Goal: Task Accomplishment & Management: Complete application form

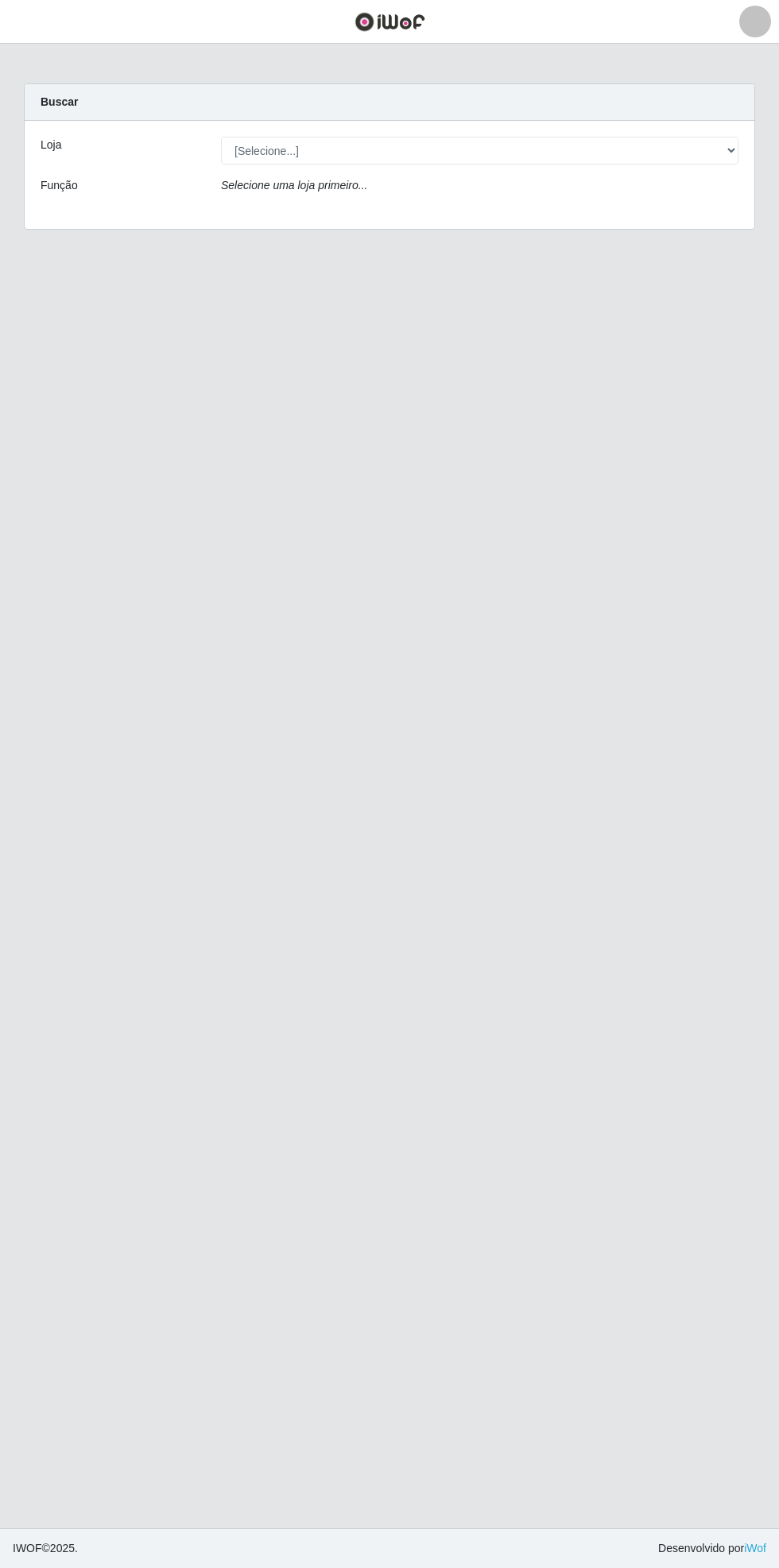
click at [55, 56] on main "Carregando... Buscar Loja [Selecione...] Bemais Supermercados - Cidade Universi…" at bounding box center [389, 785] width 779 height 1484
click at [28, 24] on span "button" at bounding box center [20, 21] width 20 height 19
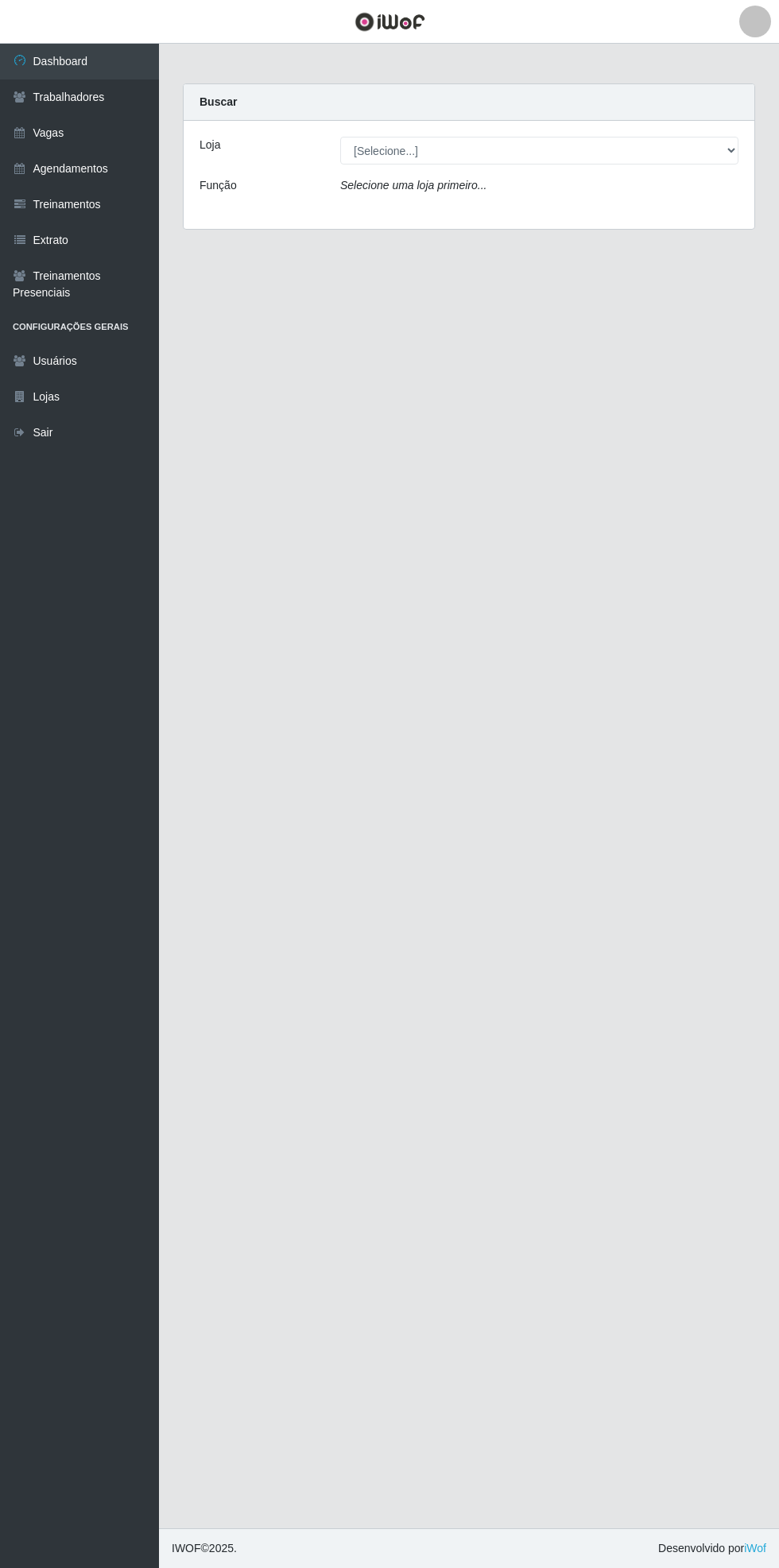
click at [117, 165] on link "Agendamentos" at bounding box center [79, 169] width 159 height 36
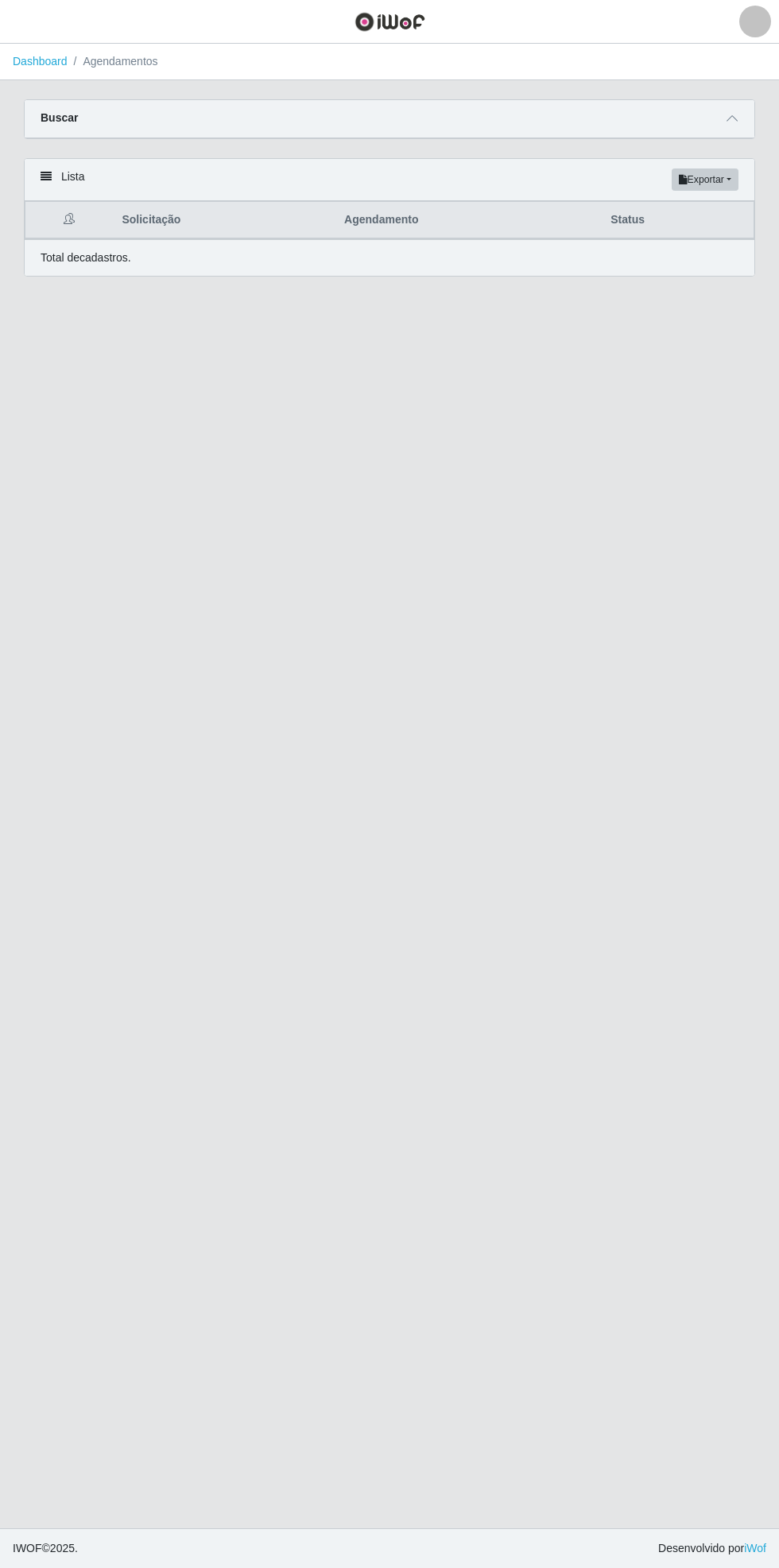
click at [725, 110] on span at bounding box center [731, 118] width 19 height 19
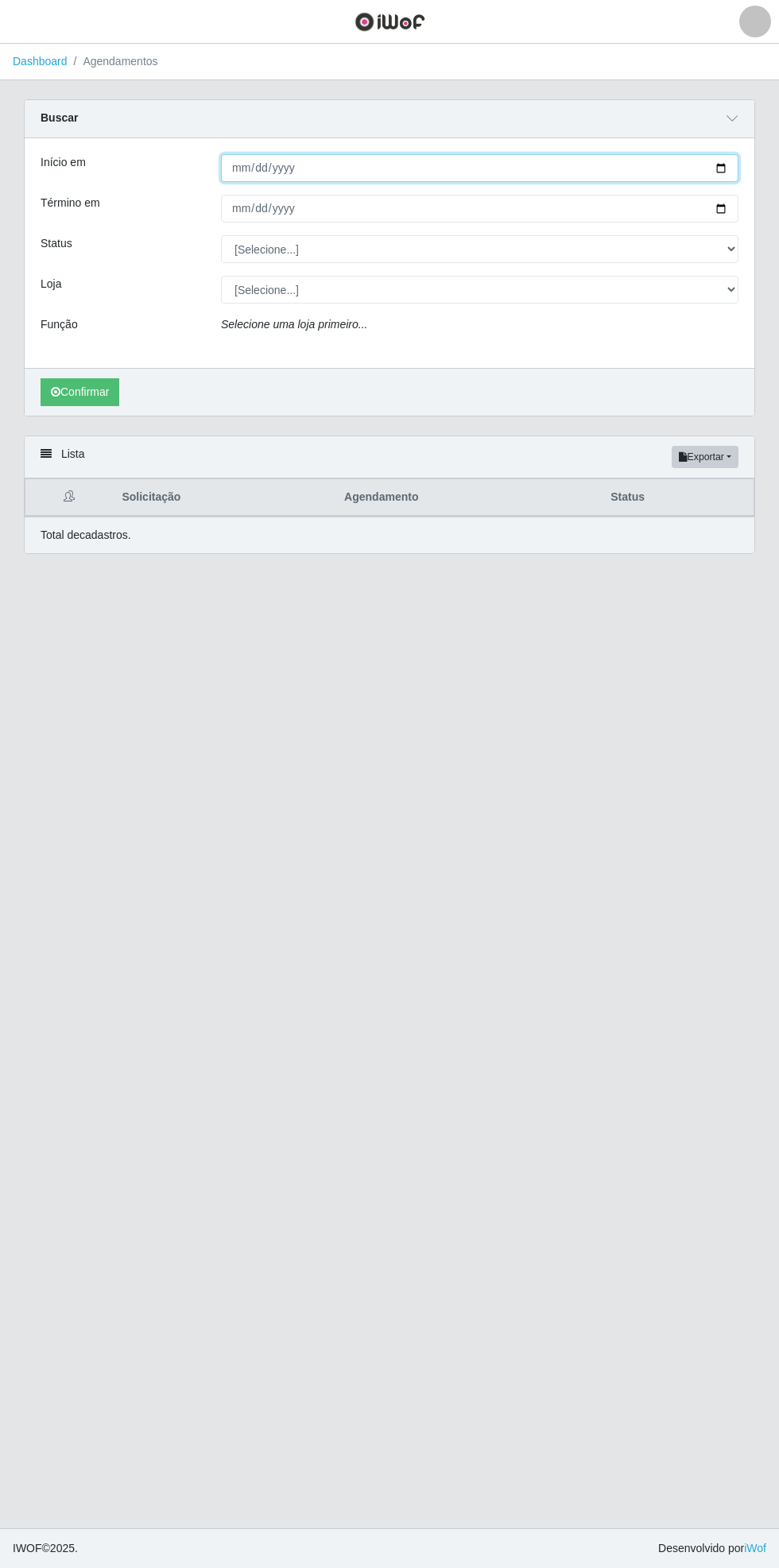
click at [735, 163] on input "Início em" at bounding box center [480, 168] width 517 height 28
type input "[DATE]"
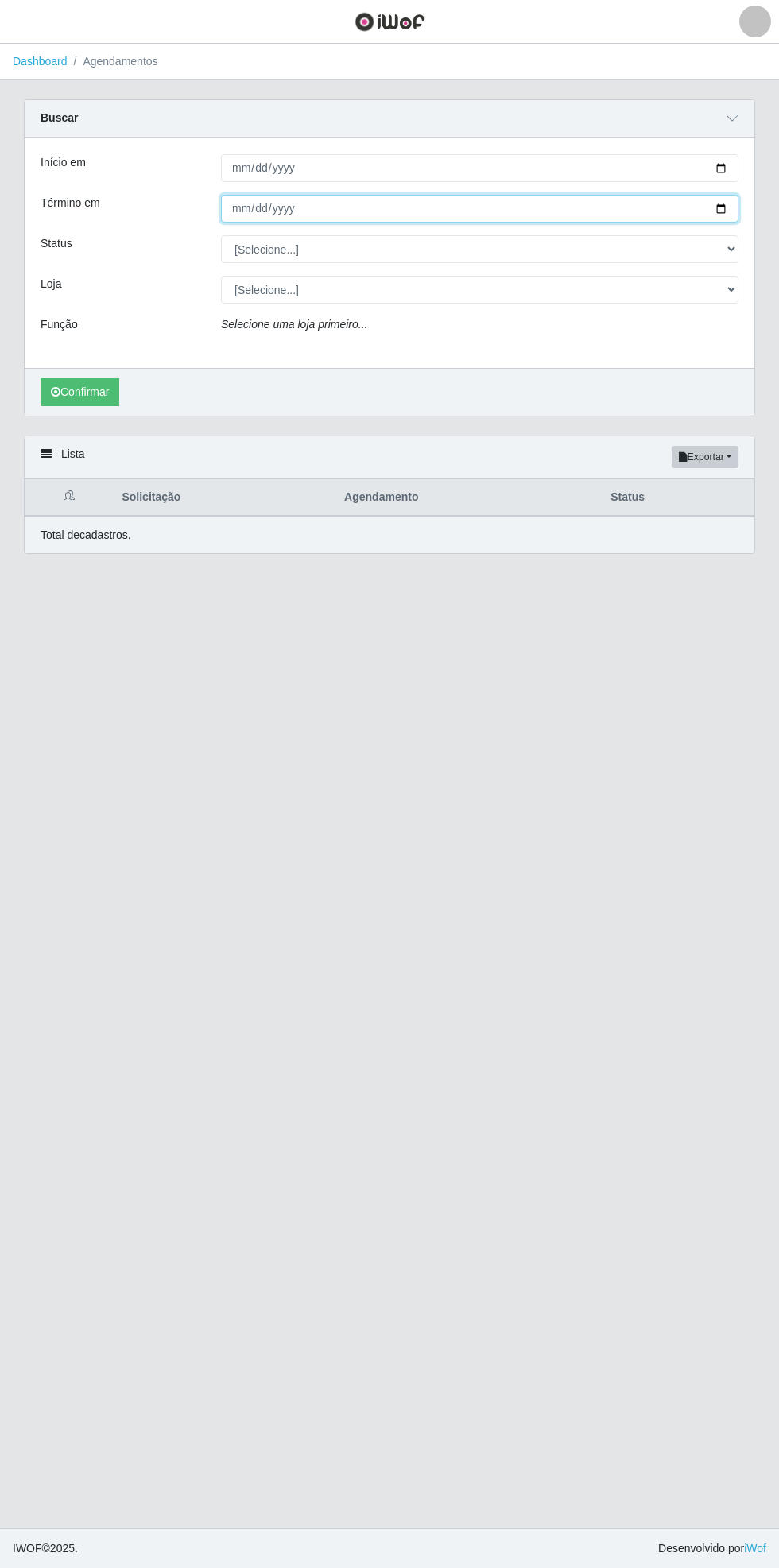
click at [732, 213] on input "Término em" at bounding box center [480, 208] width 517 height 28
type input "[DATE]"
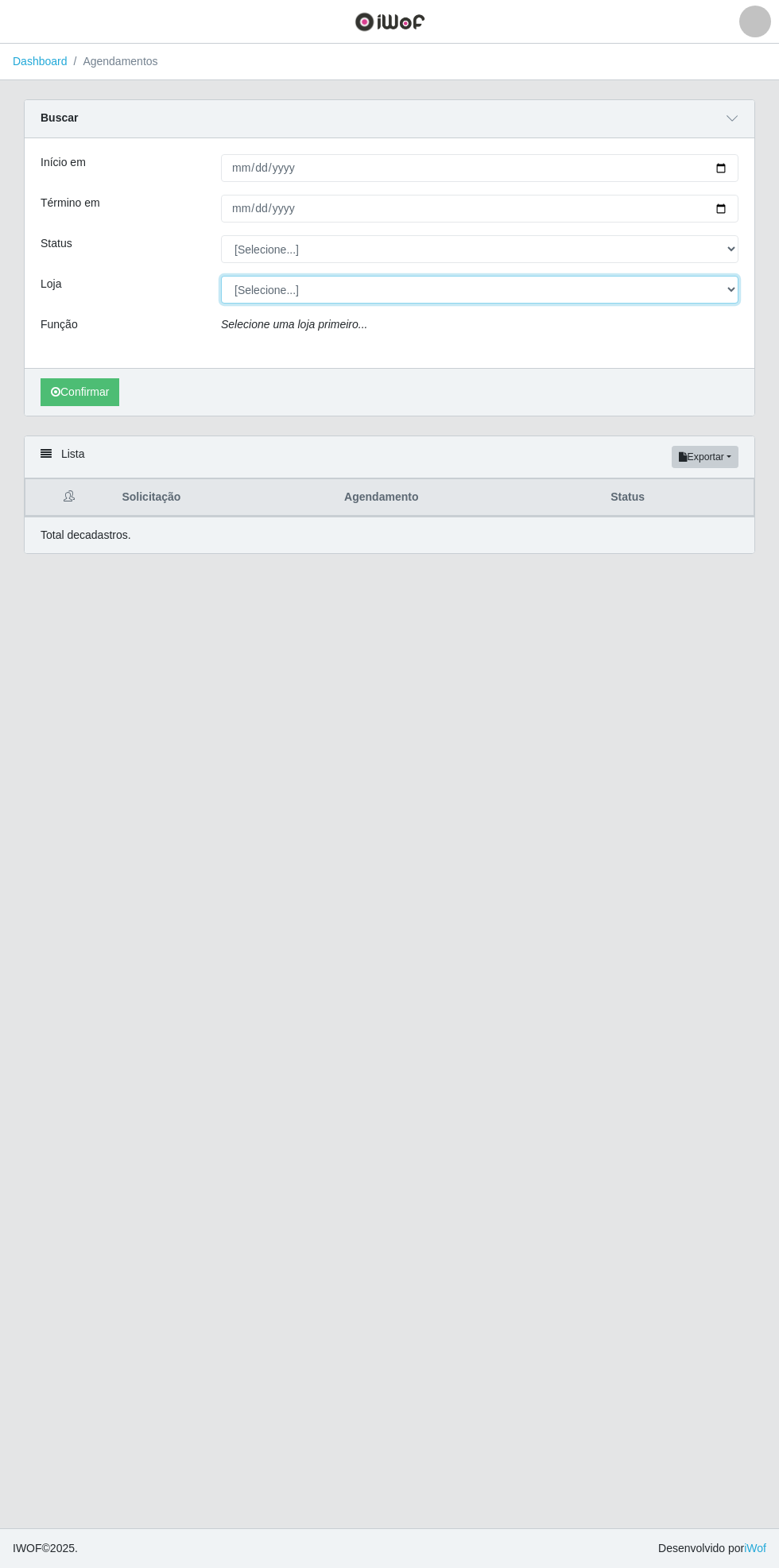
click at [735, 289] on select "[Selecione...] Bemais Supermercados - [GEOGRAPHIC_DATA]" at bounding box center [480, 289] width 517 height 28
select select "250"
click at [221, 275] on select "[Selecione...] Bemais Supermercados - [GEOGRAPHIC_DATA]" at bounding box center [480, 289] width 517 height 28
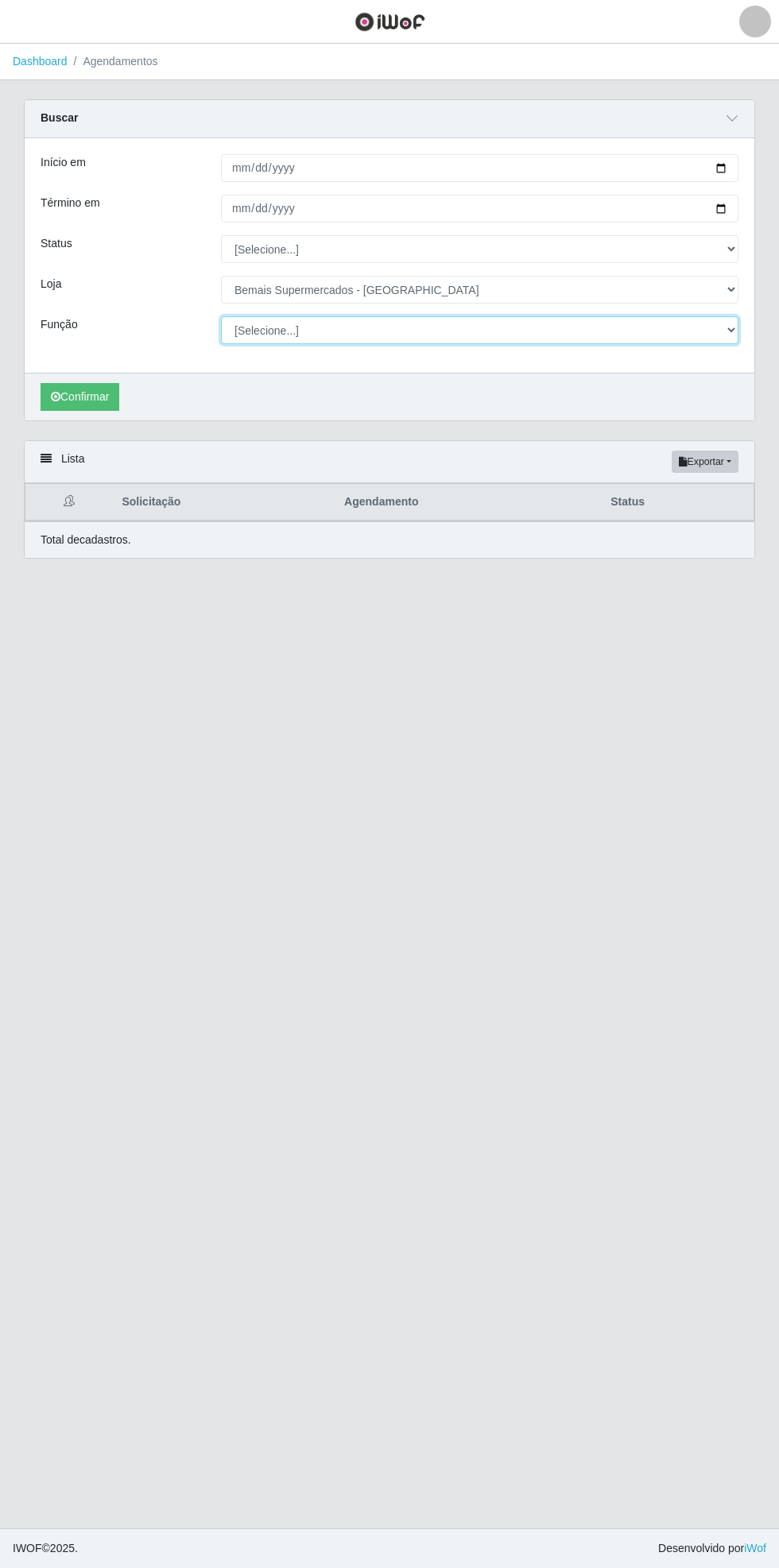
click at [729, 330] on select "[Selecione...] ASG ASG + ASG ++ Auxiliar de Estacionamento Auxiliar de Estacion…" at bounding box center [480, 330] width 517 height 28
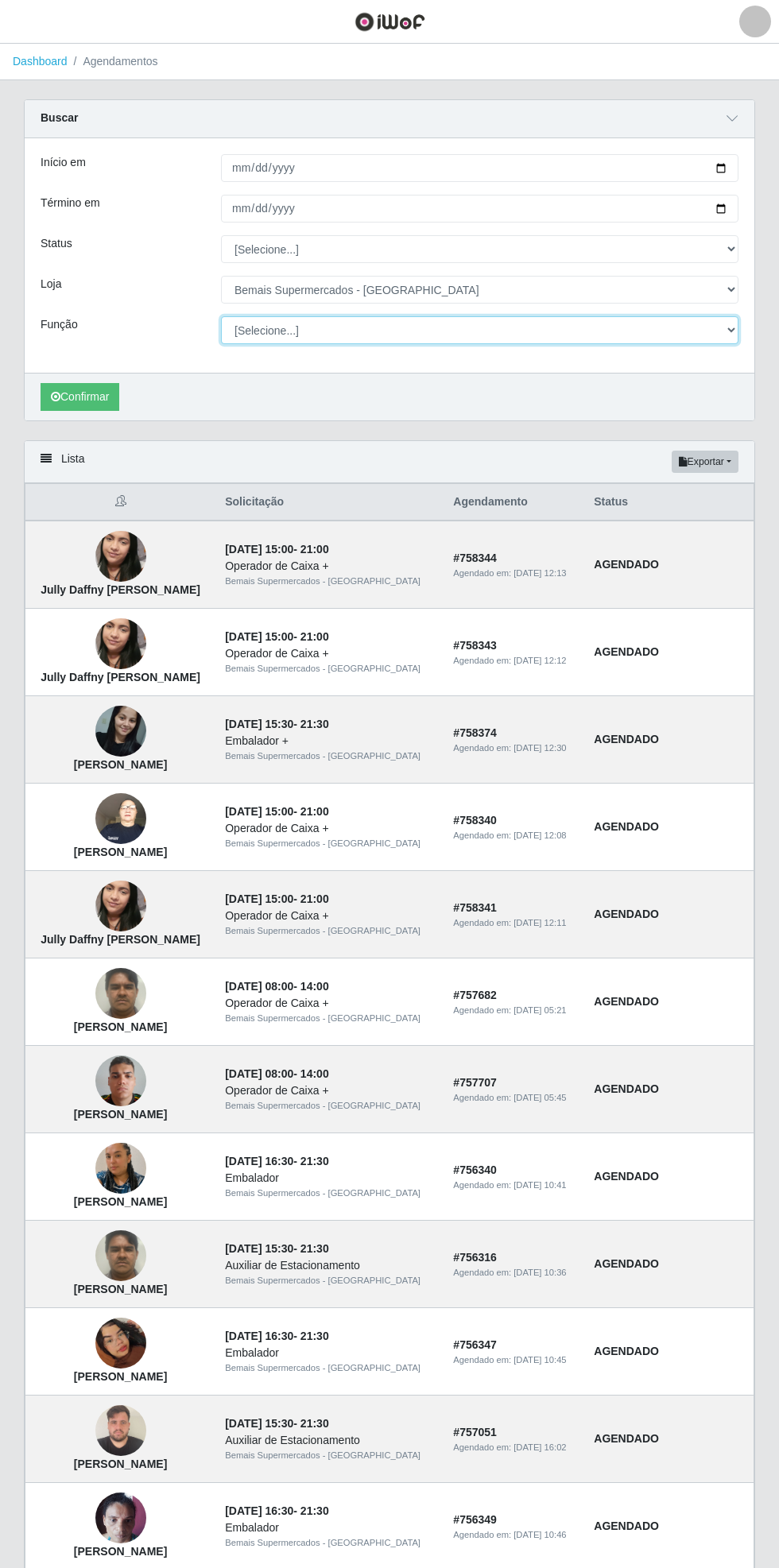
select select "72"
click at [221, 316] on select "[Selecione...] ASG ASG + ASG ++ Auxiliar de Estacionamento Auxiliar de Estacion…" at bounding box center [480, 330] width 517 height 28
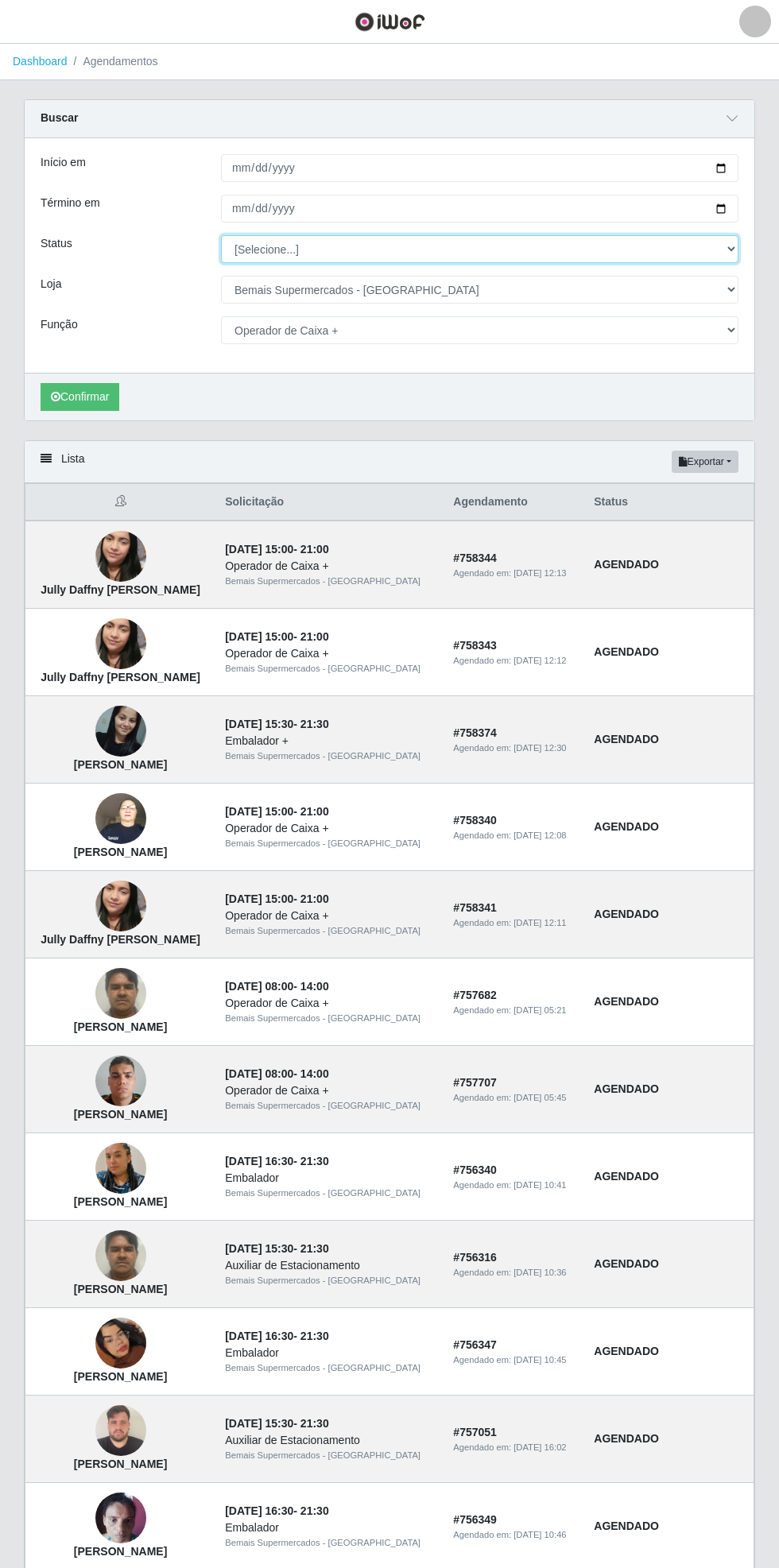
click at [729, 252] on select "[Selecione...] AGENDADO AGUARDANDO LIBERAR EM ANDAMENTO EM REVISÃO FINALIZADO C…" at bounding box center [480, 249] width 517 height 28
click at [221, 235] on select "[Selecione...] AGENDADO AGUARDANDO LIBERAR EM ANDAMENTO EM REVISÃO FINALIZADO C…" at bounding box center [480, 249] width 517 height 28
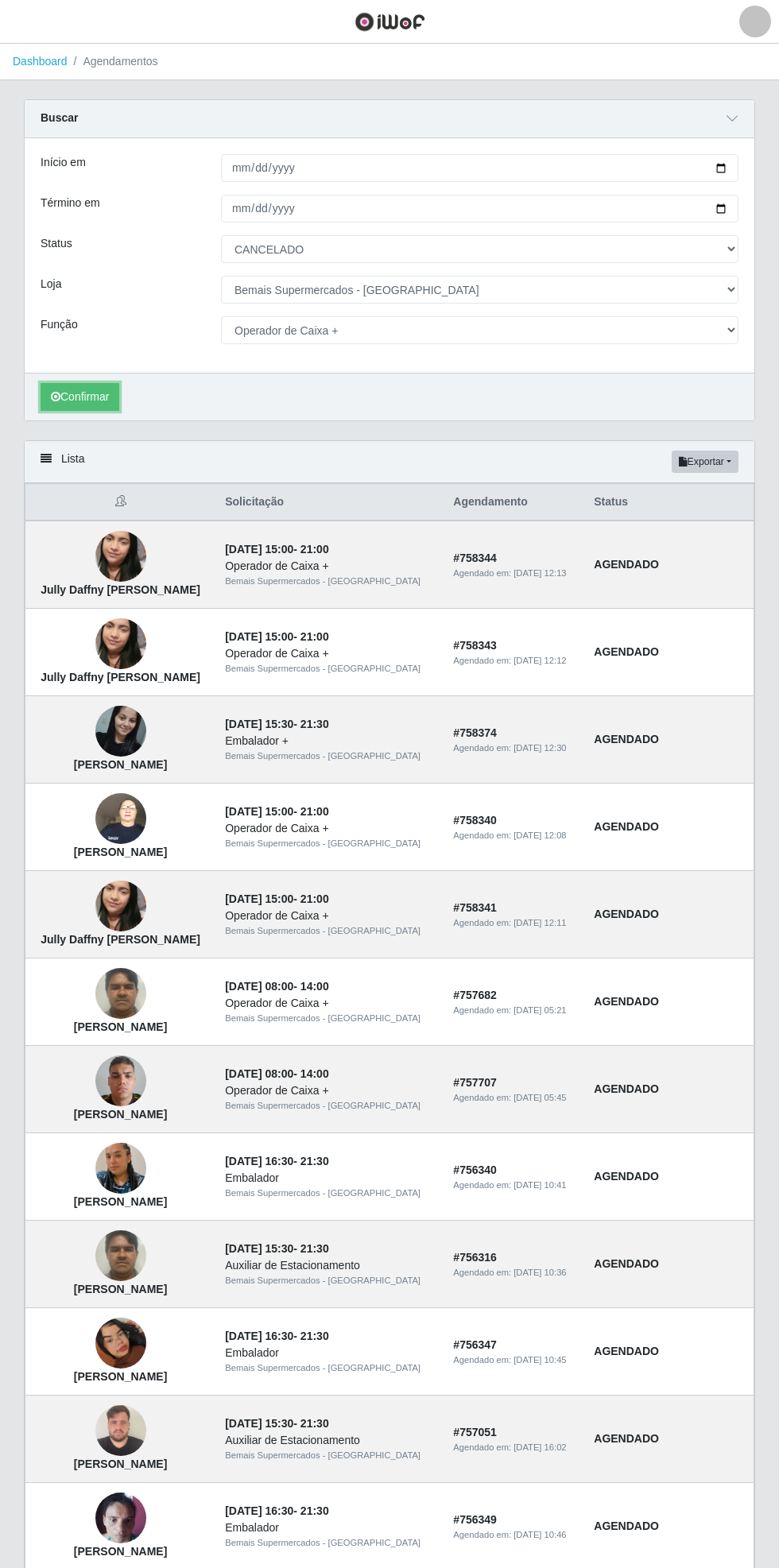
click at [87, 395] on button "Confirmar" at bounding box center [80, 396] width 79 height 28
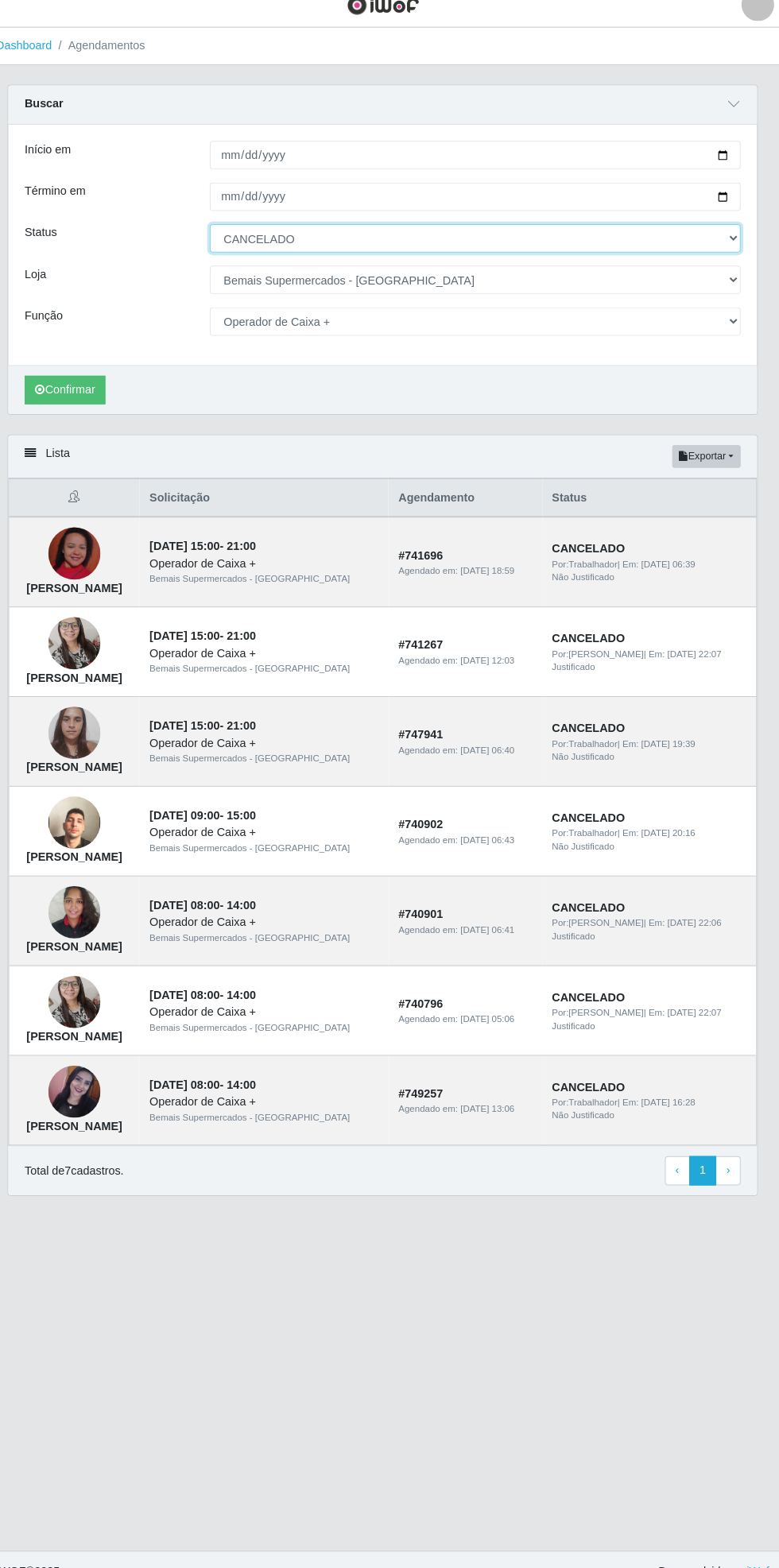
click at [730, 252] on select "[Selecione...] AGENDADO AGUARDANDO LIBERAR EM ANDAMENTO EM REVISÃO FINALIZADO C…" at bounding box center [480, 249] width 517 height 28
select select "AGENDADO"
click at [221, 235] on select "[Selecione...] AGENDADO AGUARDANDO LIBERAR EM ANDAMENTO EM REVISÃO FINALIZADO C…" at bounding box center [480, 249] width 517 height 28
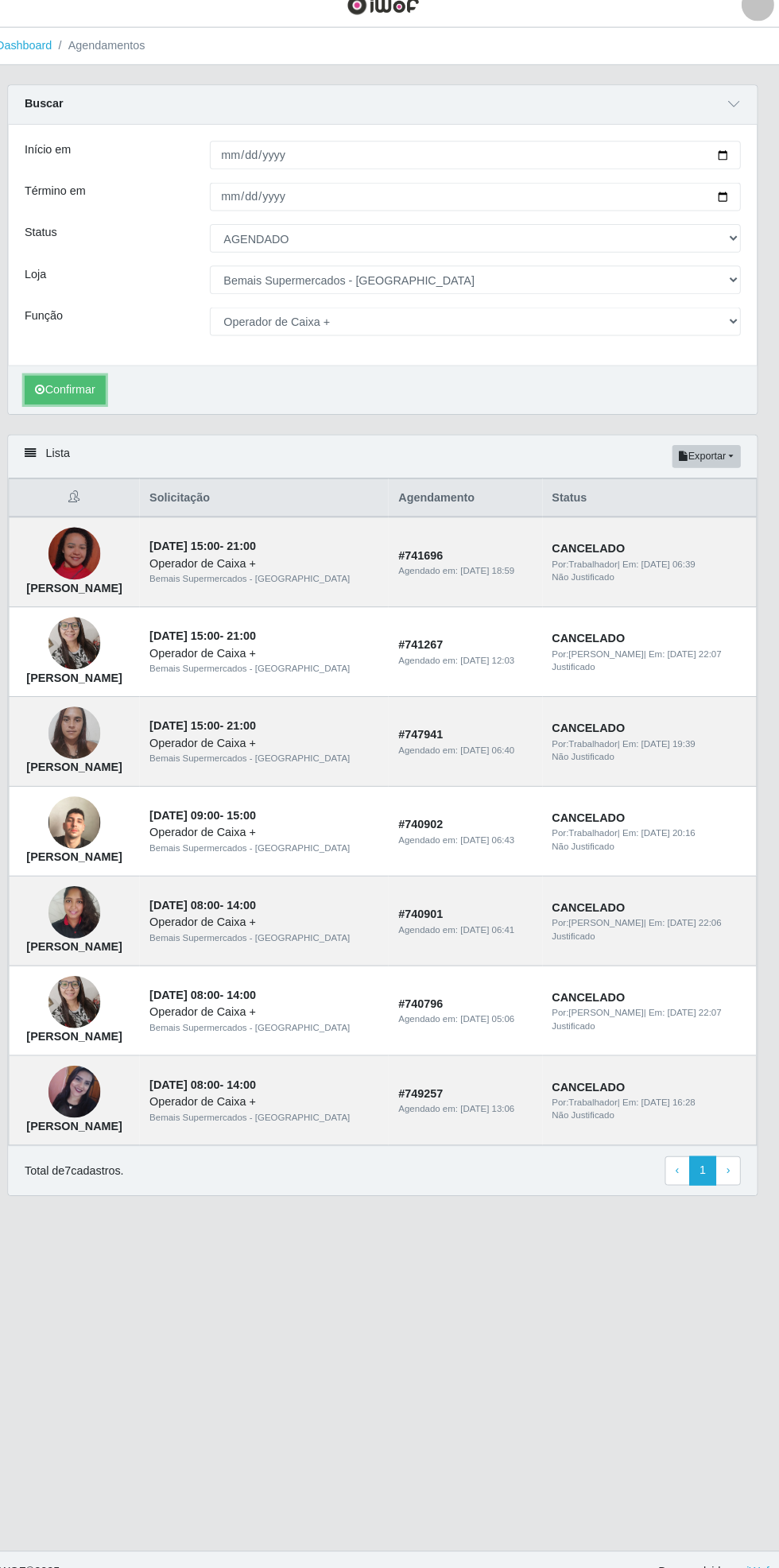
click at [86, 402] on button "Confirmar" at bounding box center [80, 396] width 79 height 28
